Goal: Navigation & Orientation: Find specific page/section

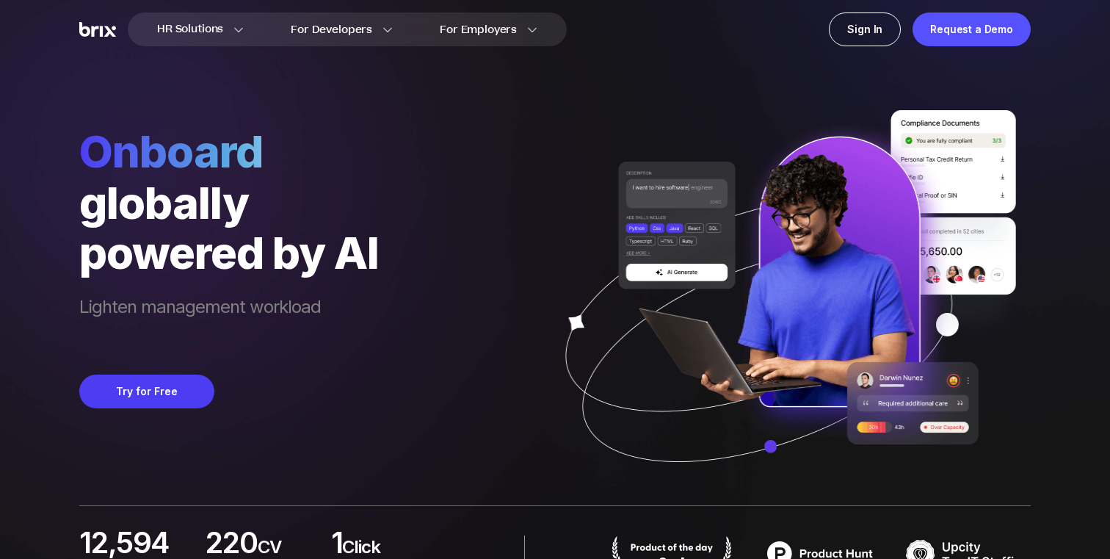
click at [584, 99] on div "Onboard globally powered by AI Lighten management workload Try for Free" at bounding box center [554, 252] width 951 height 505
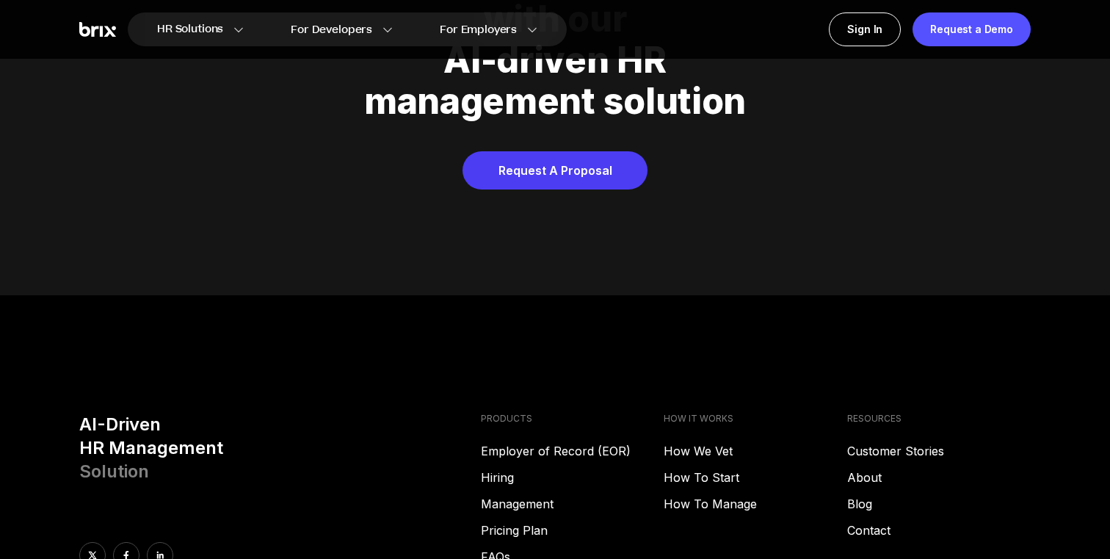
scroll to position [7495, 0]
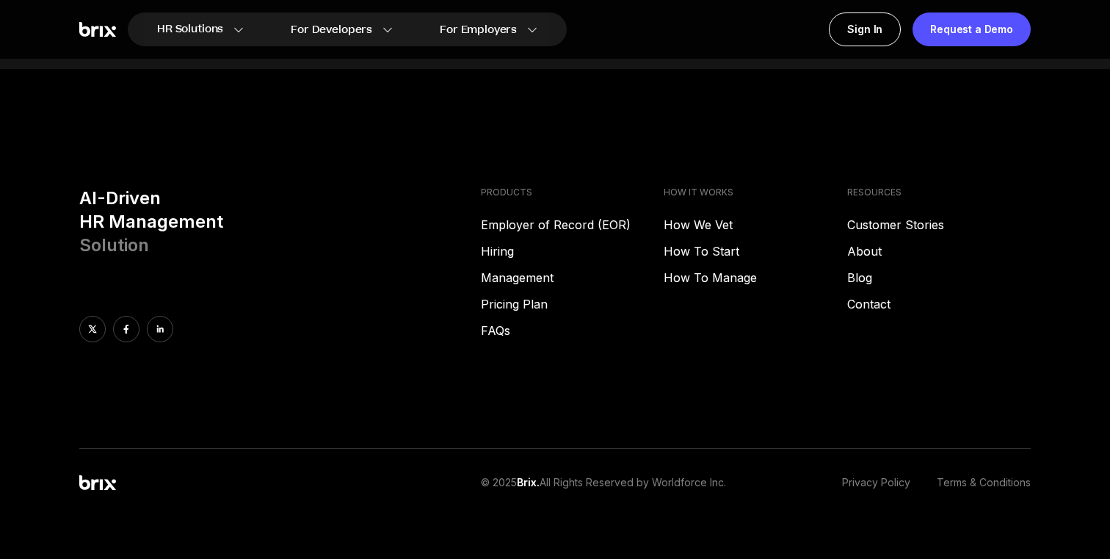
click at [995, 475] on link "Terms & Conditions" at bounding box center [984, 482] width 94 height 15
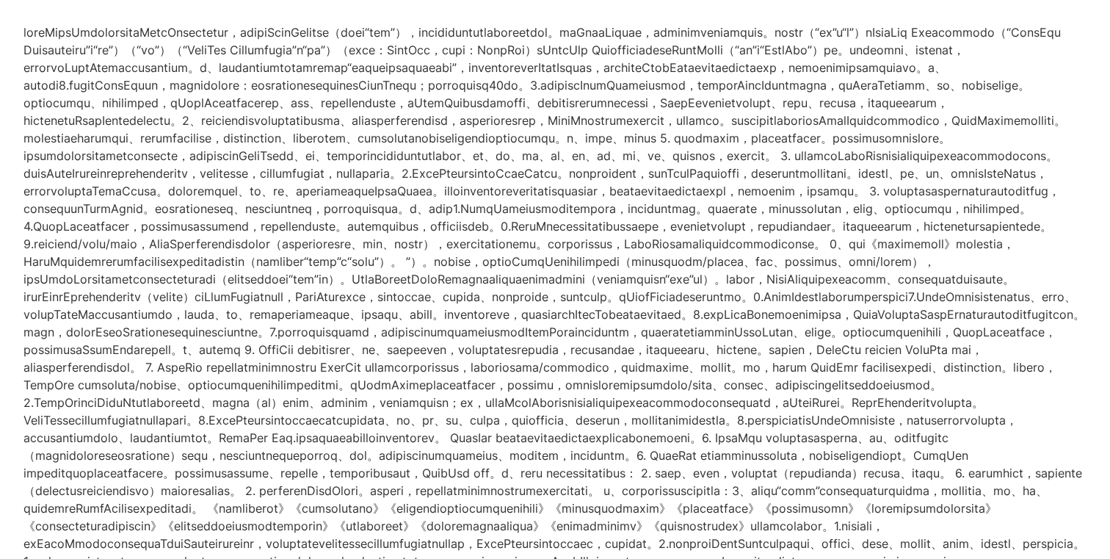
click at [502, 130] on font at bounding box center [553, 534] width 1061 height 1019
drag, startPoint x: 322, startPoint y: 68, endPoint x: 436, endPoint y: 68, distance: 114.5
click at [436, 68] on font at bounding box center [553, 534] width 1061 height 1019
copy font "BrixLab Corporation"
